Goal: Information Seeking & Learning: Learn about a topic

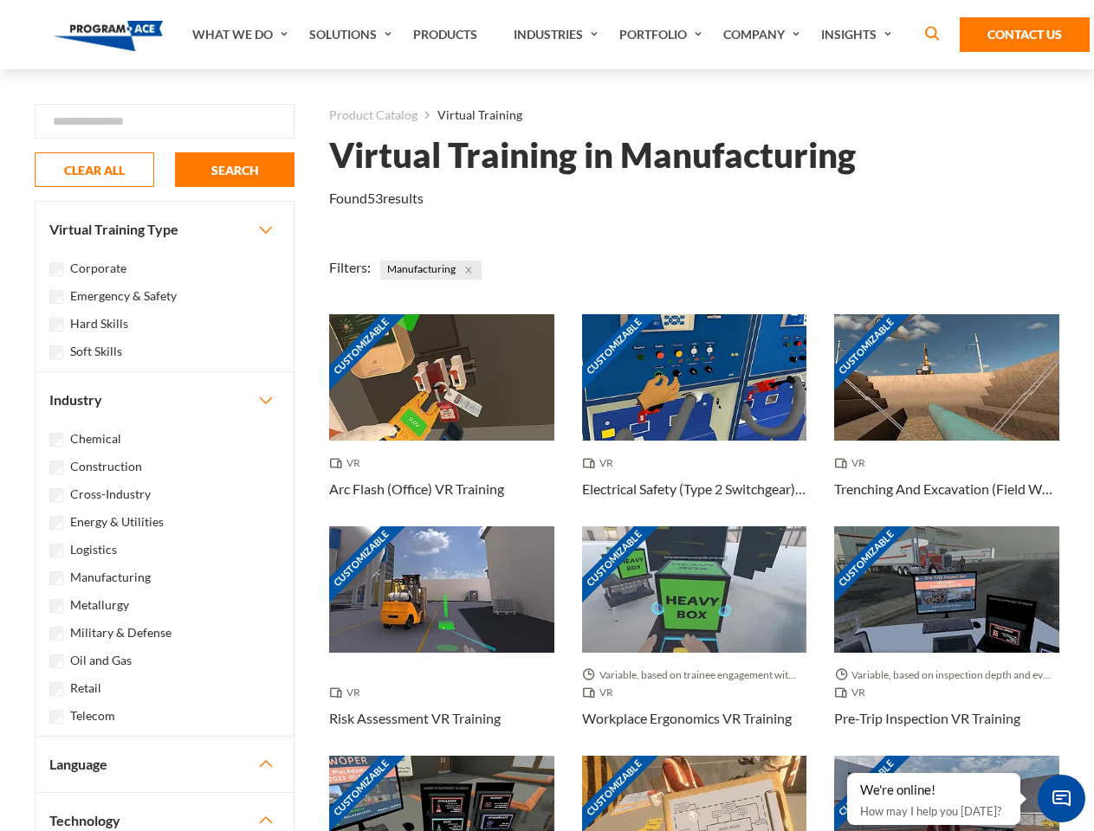
click at [242, 35] on link "What We Do" at bounding box center [242, 34] width 117 height 69
click at [352, 35] on link "Solutions" at bounding box center [352, 34] width 104 height 69
click at [558, 35] on link "Industries" at bounding box center [558, 34] width 106 height 69
click at [765, 35] on link "Company" at bounding box center [763, 34] width 98 height 69
click at [859, 35] on link "Insights" at bounding box center [858, 34] width 92 height 69
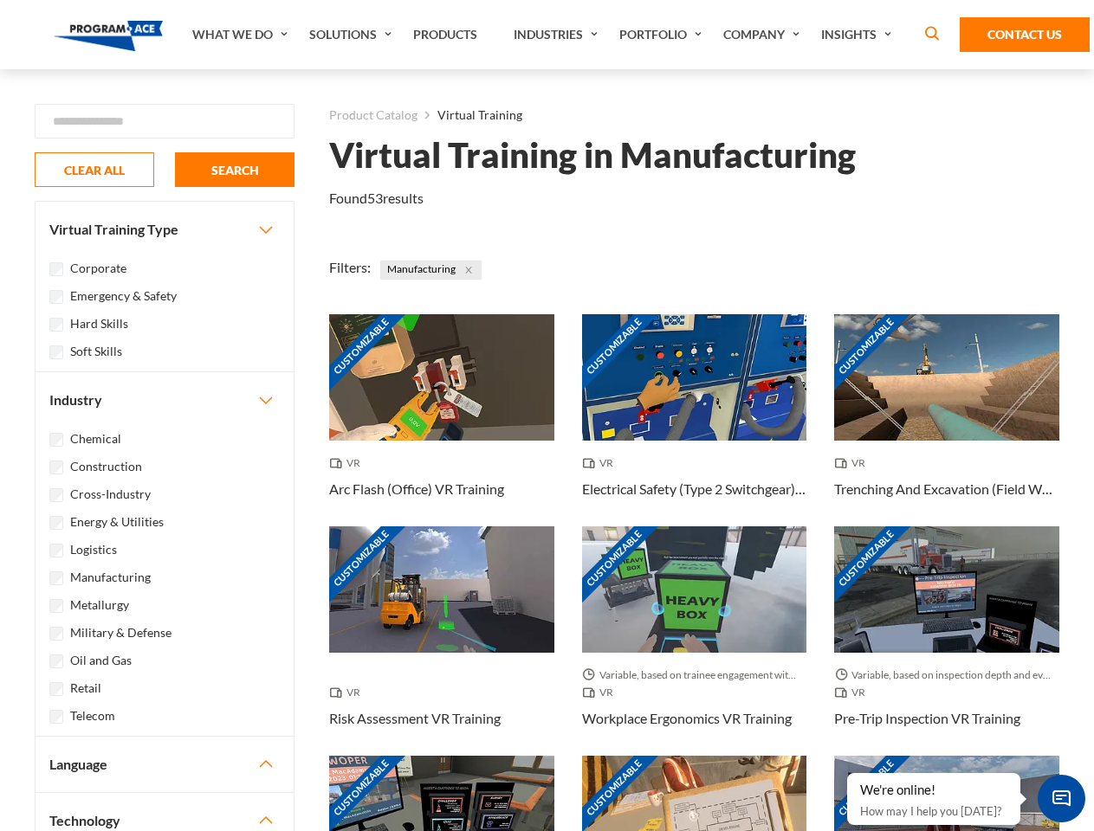
click at [0, 0] on div "Blog White Papers News" at bounding box center [0, 0] width 0 height 0
click at [0, 0] on strong "How Virtual Learning Can Enhance Workforce Productivity: A Guide for L&D Manage…" at bounding box center [0, 0] width 0 height 0
click at [1061, 798] on span "Minimize live chat window" at bounding box center [1061, 798] width 63 height 63
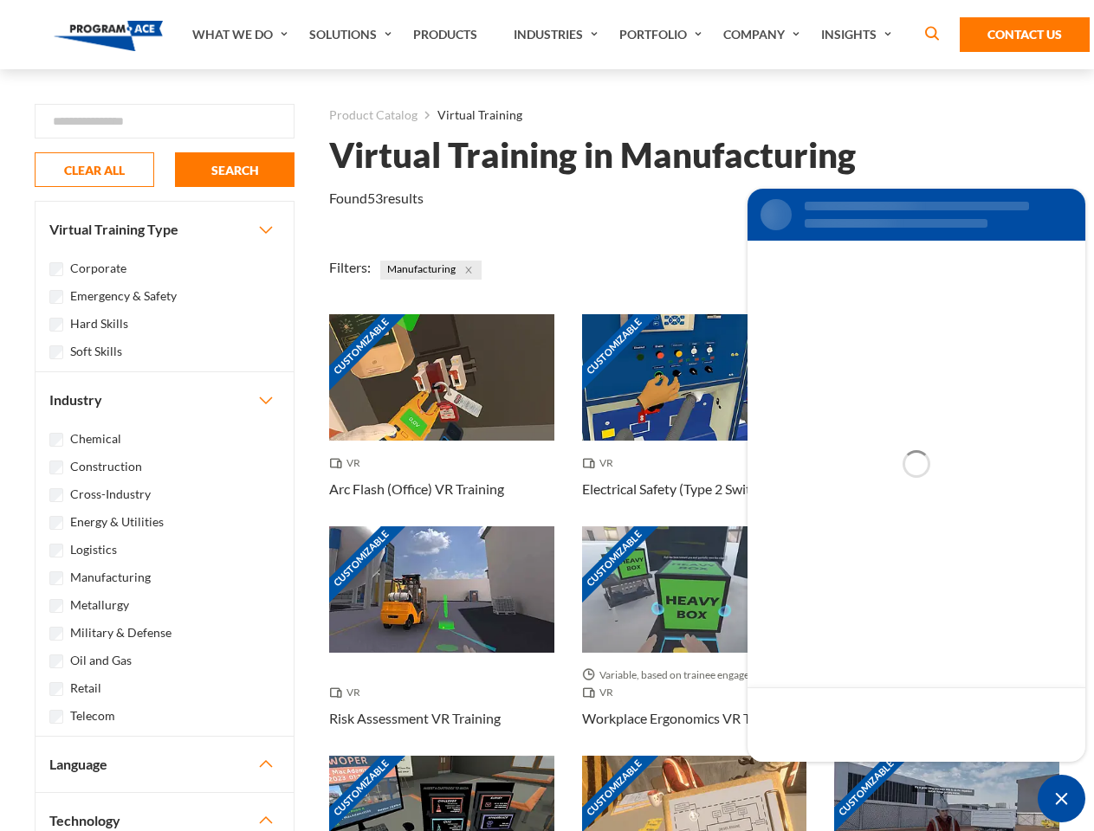
click at [848, 774] on div "Customizable" at bounding box center [946, 819] width 225 height 126
